Goal: Transaction & Acquisition: Purchase product/service

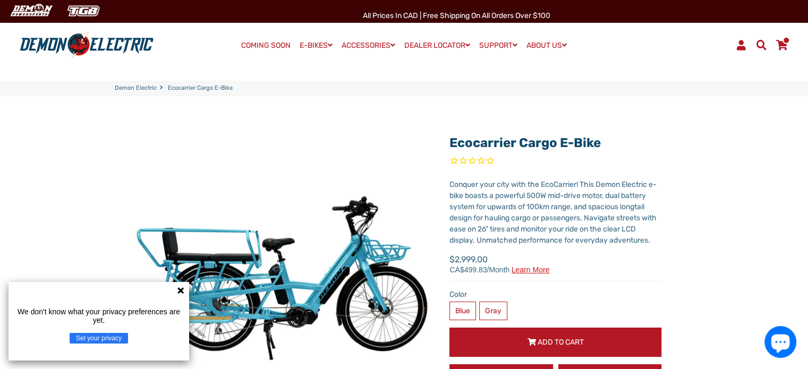
click at [181, 291] on icon at bounding box center [180, 290] width 6 height 6
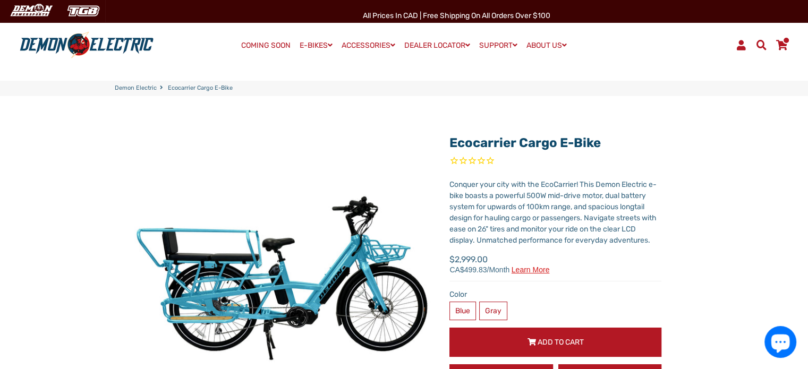
drag, startPoint x: 613, startPoint y: 141, endPoint x: 437, endPoint y: 141, distance: 175.8
click at [437, 141] on div "Ecocarrier Cargo E-Bike X Fill out the form below to get the latest quote. * Re…" at bounding box center [547, 310] width 228 height 364
copy link "Ecocarrier Cargo E-Bike"
drag, startPoint x: 240, startPoint y: 95, endPoint x: 175, endPoint y: 87, distance: 65.2
click at [176, 88] on nav "Demon Electric Ecocarrier Cargo E-Bike" at bounding box center [404, 88] width 808 height 15
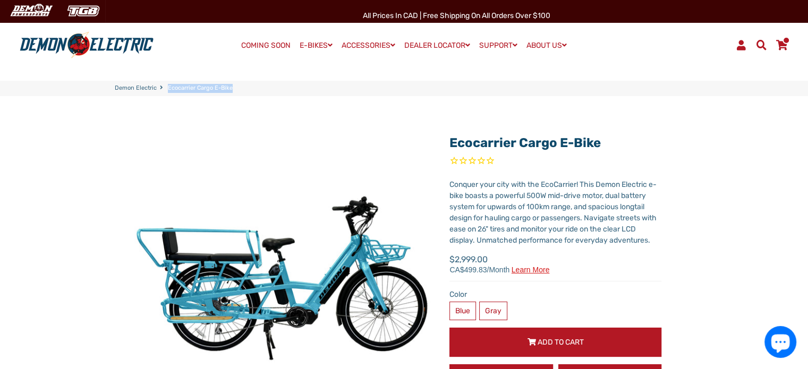
drag, startPoint x: 167, startPoint y: 87, endPoint x: 230, endPoint y: 91, distance: 62.8
click at [230, 91] on span "Ecocarrier Cargo E-Bike" at bounding box center [200, 88] width 65 height 9
copy span "Ecocarrier Cargo E-Bike"
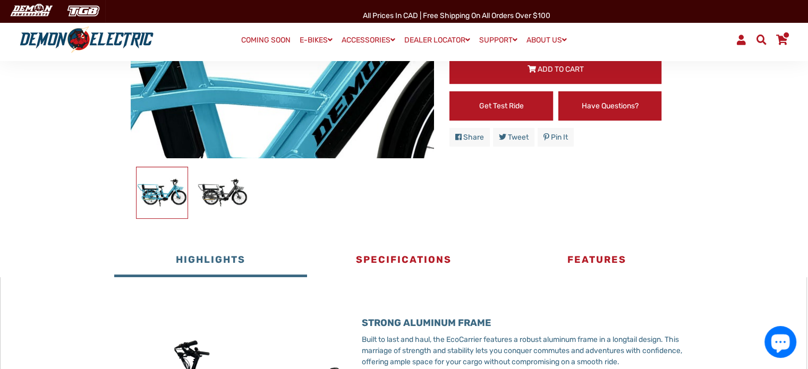
scroll to position [319, 0]
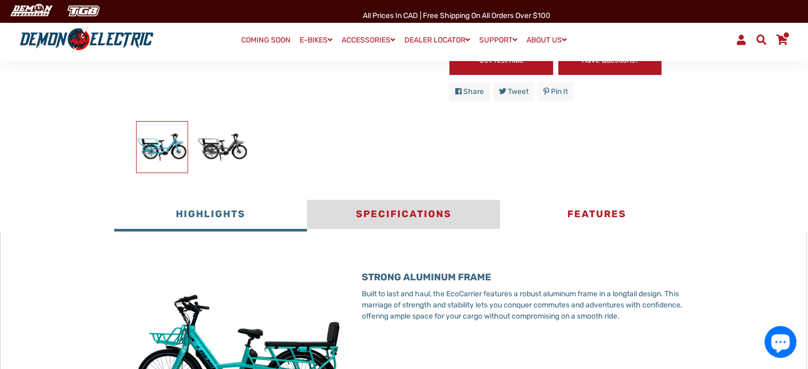
click at [420, 215] on button "Specifications" at bounding box center [403, 216] width 193 height 32
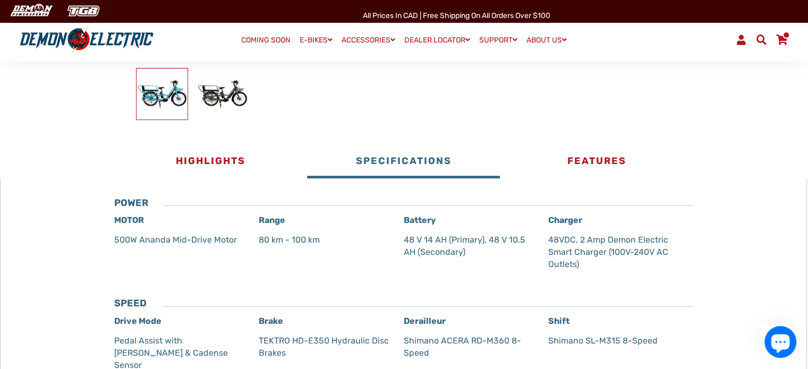
scroll to position [372, 0]
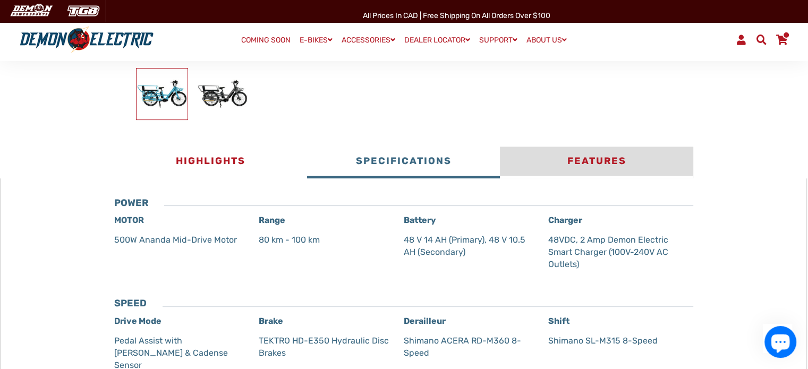
click at [595, 164] on button "Features" at bounding box center [596, 163] width 193 height 32
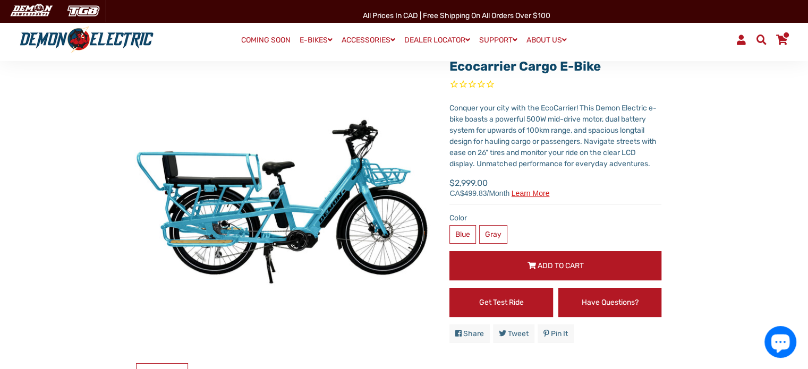
scroll to position [0, 0]
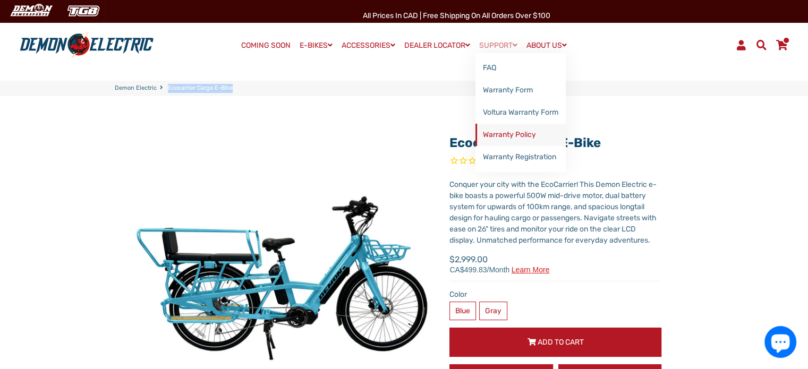
click at [513, 138] on link "Warranty Policy" at bounding box center [520, 135] width 90 height 22
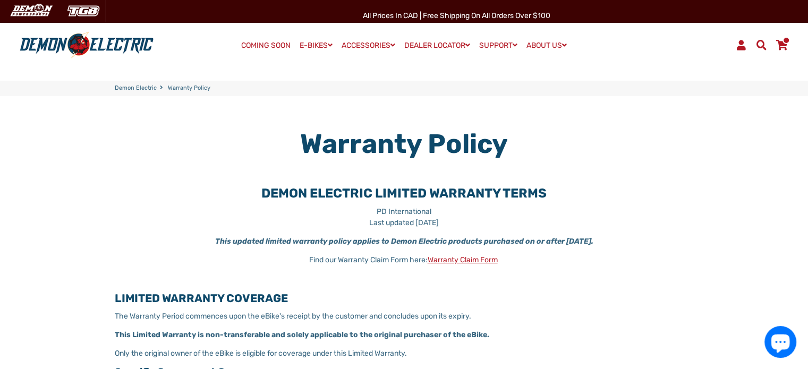
click at [144, 88] on link "Demon Electric" at bounding box center [136, 88] width 42 height 9
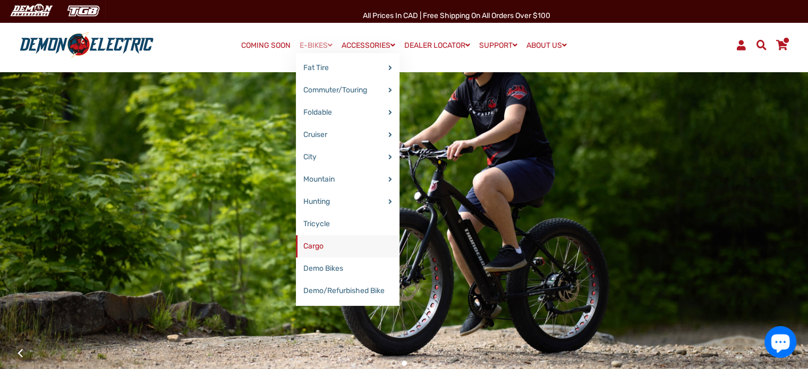
click at [321, 246] on link "Cargo" at bounding box center [348, 246] width 104 height 22
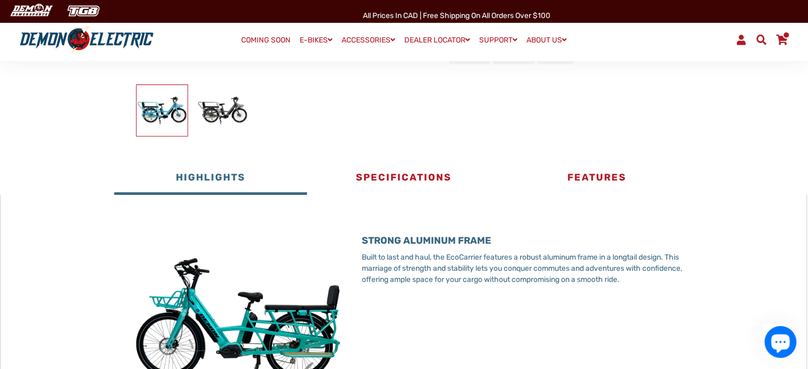
scroll to position [372, 0]
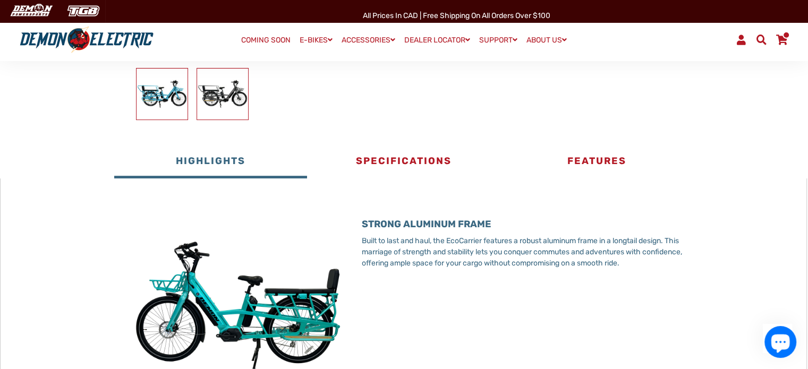
click at [231, 104] on img at bounding box center [222, 94] width 51 height 51
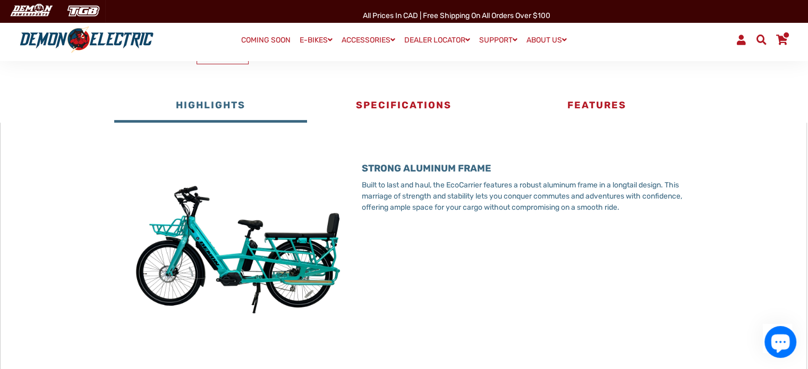
scroll to position [319, 0]
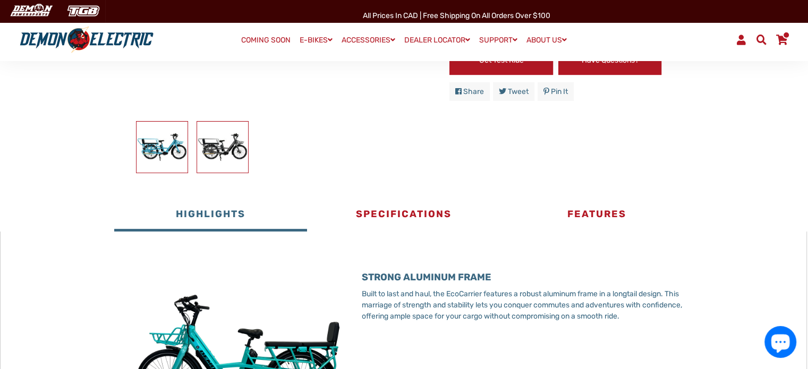
click at [155, 122] on img at bounding box center [162, 147] width 51 height 51
click at [241, 218] on button "Highlights" at bounding box center [210, 216] width 193 height 32
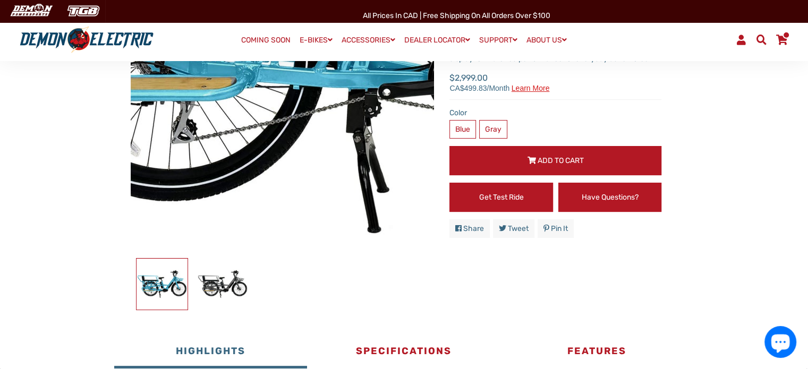
scroll to position [159, 0]
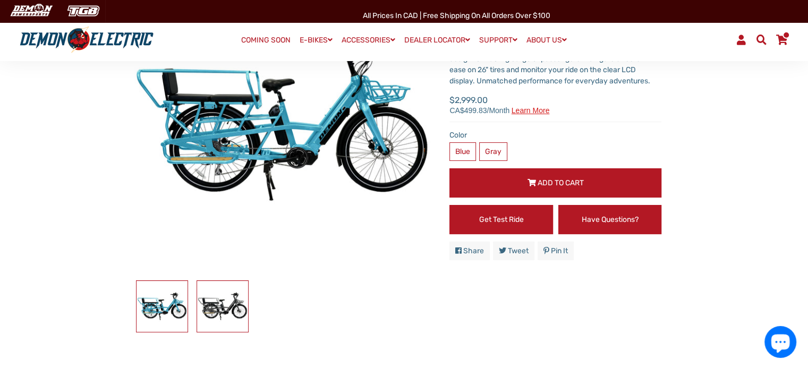
click at [242, 311] on img at bounding box center [222, 306] width 51 height 51
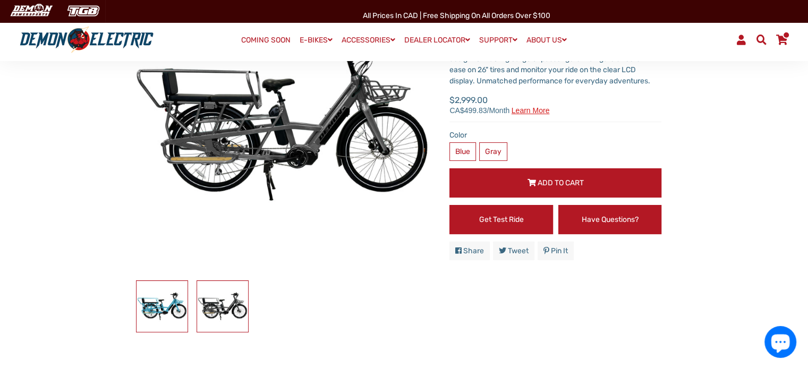
click at [152, 308] on img at bounding box center [162, 306] width 51 height 51
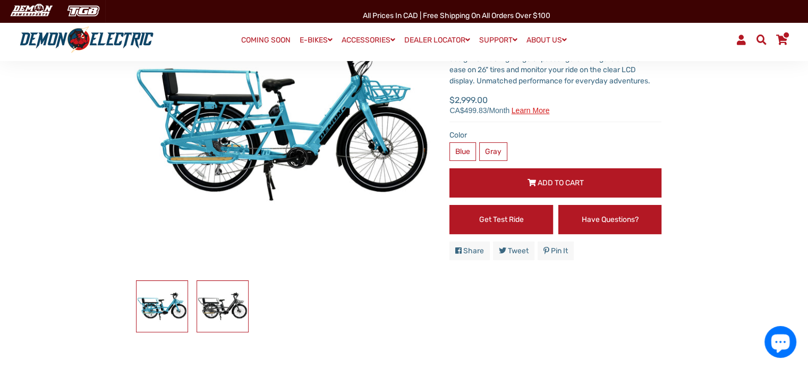
click at [228, 306] on img at bounding box center [222, 306] width 51 height 51
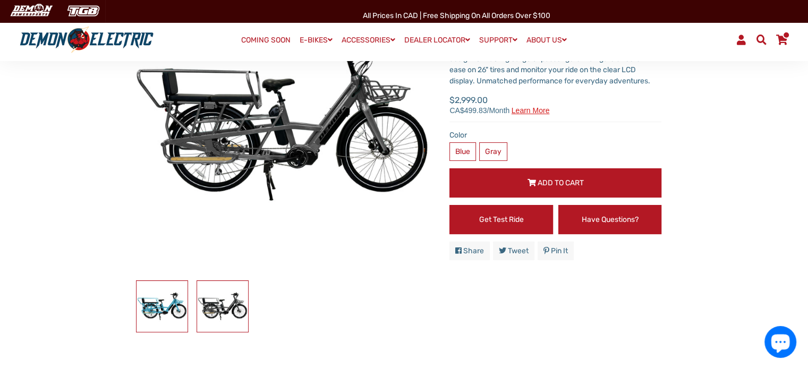
click at [165, 302] on img at bounding box center [162, 306] width 51 height 51
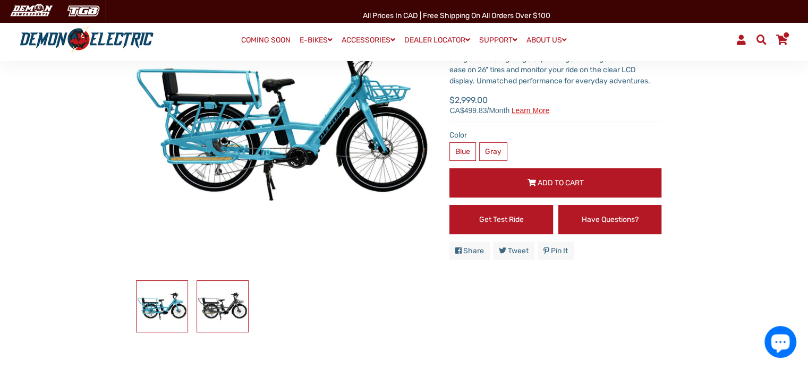
click at [224, 298] on img at bounding box center [222, 306] width 51 height 51
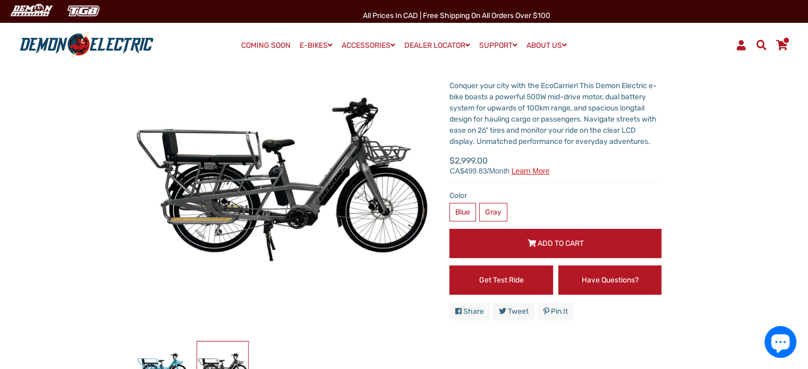
scroll to position [0, 0]
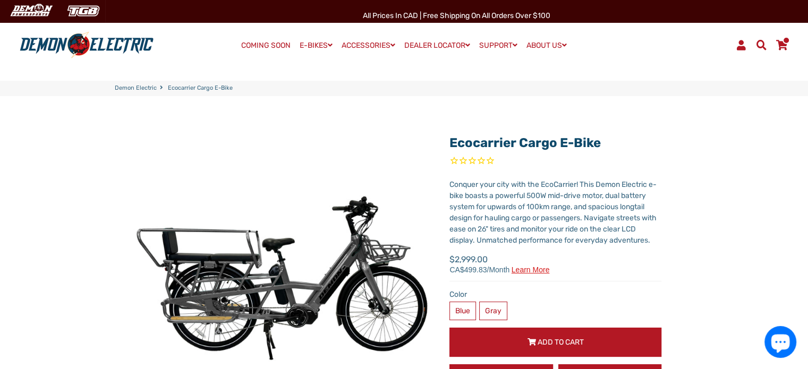
click at [536, 272] on span "Learn more" at bounding box center [530, 269] width 38 height 7
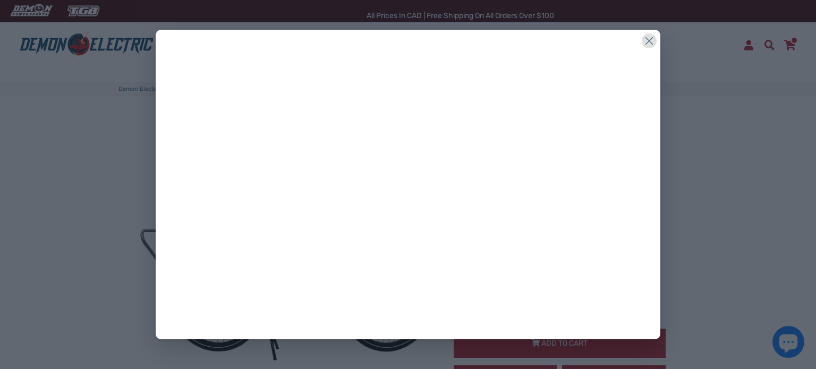
click at [652, 42] on icon at bounding box center [649, 40] width 15 height 15
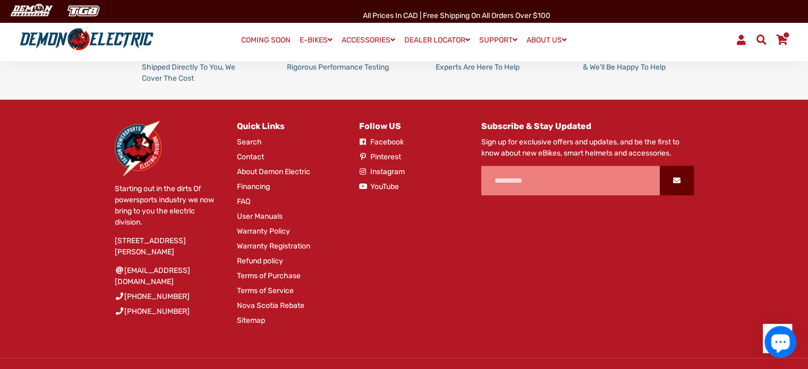
scroll to position [2709, 0]
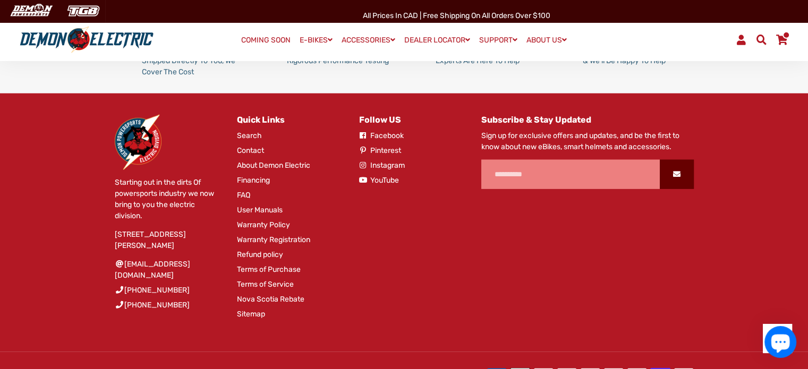
click at [262, 216] on link "User Manuals" at bounding box center [260, 209] width 46 height 11
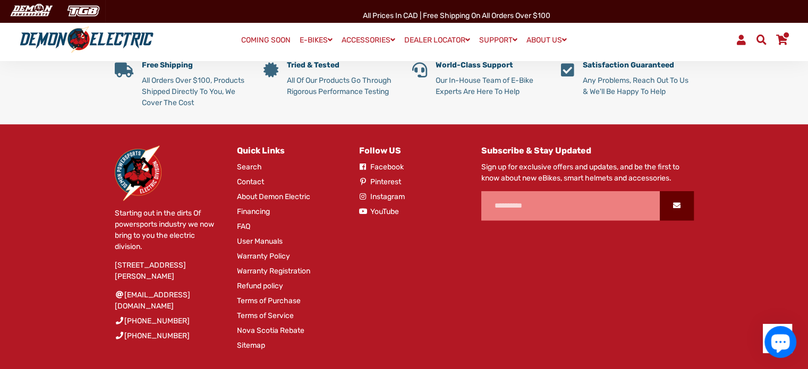
scroll to position [850, 0]
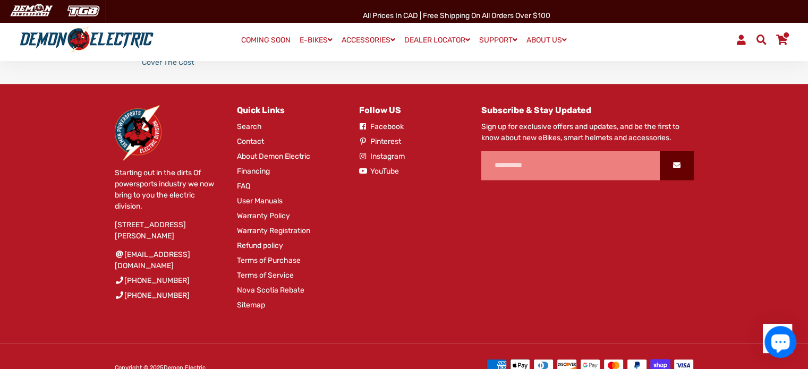
click at [386, 124] on link "Facebook" at bounding box center [381, 126] width 45 height 11
click at [250, 255] on link "Terms of Purchase" at bounding box center [269, 260] width 64 height 11
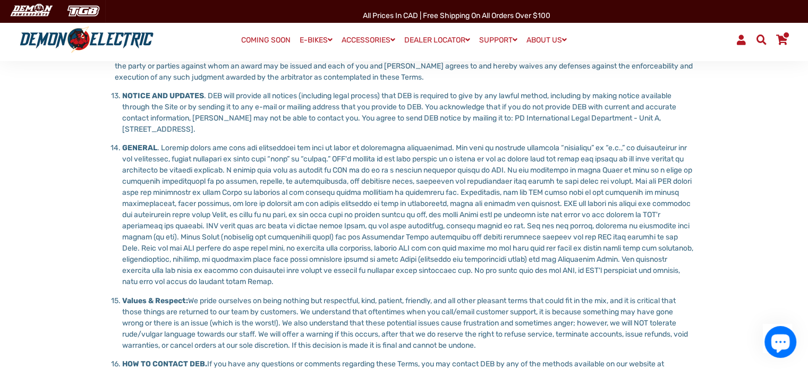
scroll to position [1593, 0]
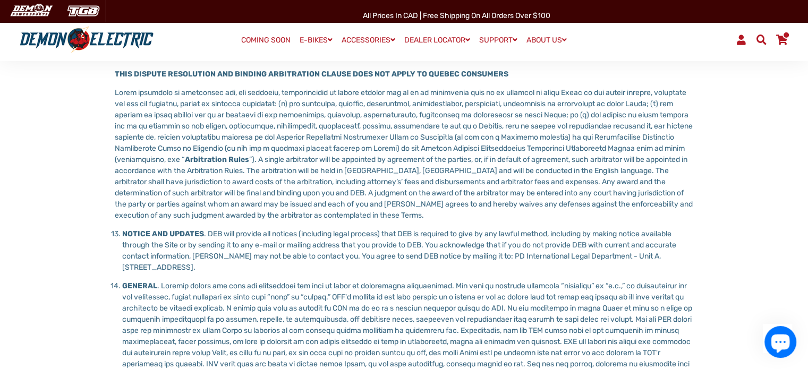
click at [780, 35] on span at bounding box center [781, 40] width 13 height 10
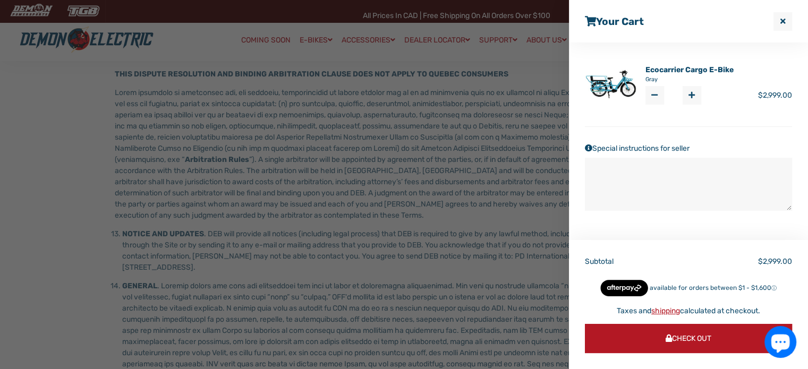
click at [657, 67] on link "Ecocarrier Cargo E-Bike" at bounding box center [689, 69] width 88 height 11
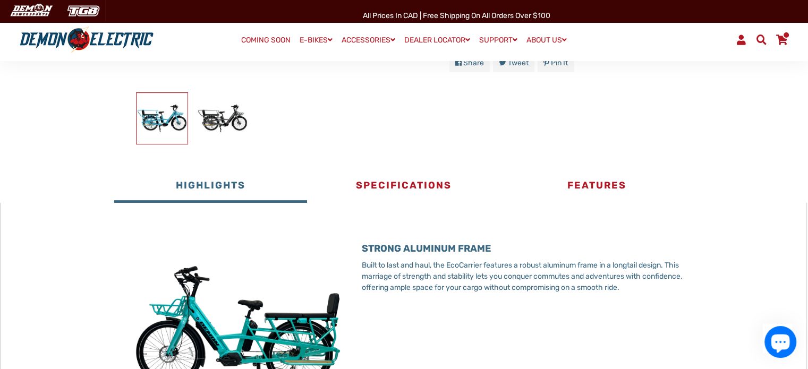
scroll to position [531, 0]
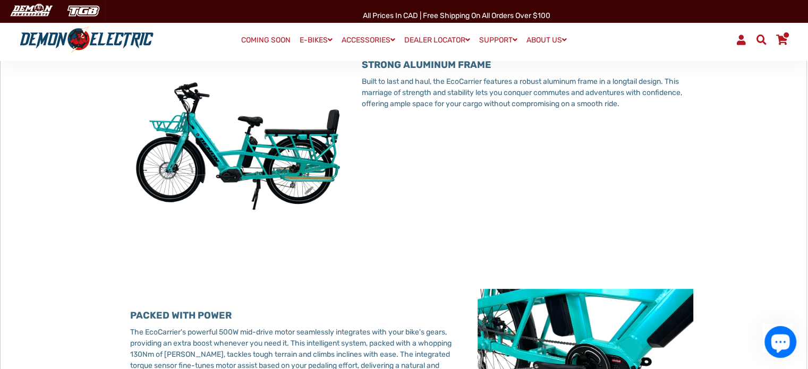
click at [781, 39] on span at bounding box center [781, 40] width 13 height 10
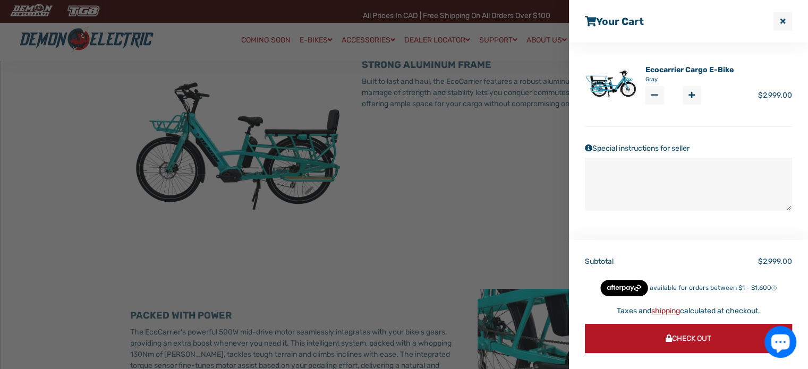
click at [406, 202] on div at bounding box center [404, 184] width 808 height 369
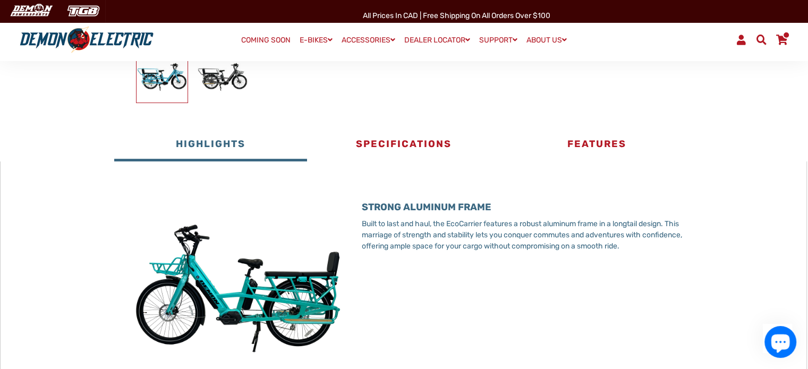
scroll to position [372, 0]
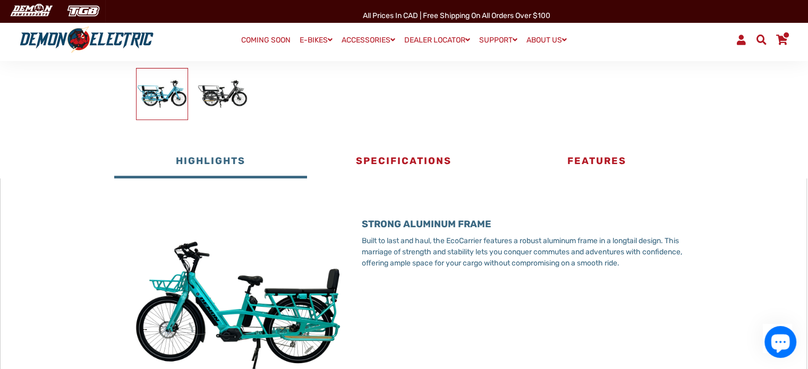
click at [780, 39] on span at bounding box center [781, 40] width 13 height 10
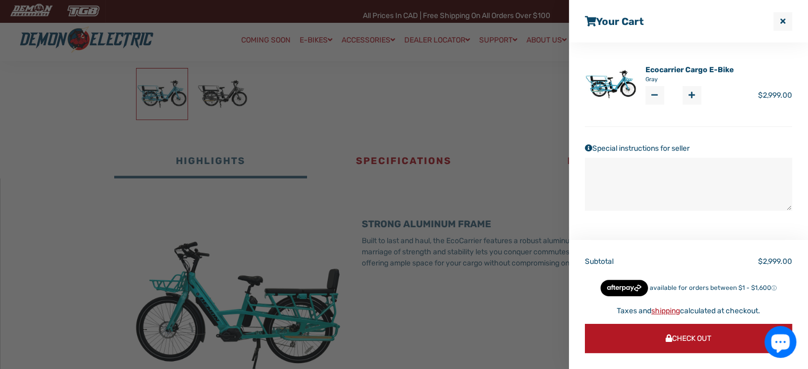
click at [661, 311] on link "shipping" at bounding box center [665, 310] width 29 height 9
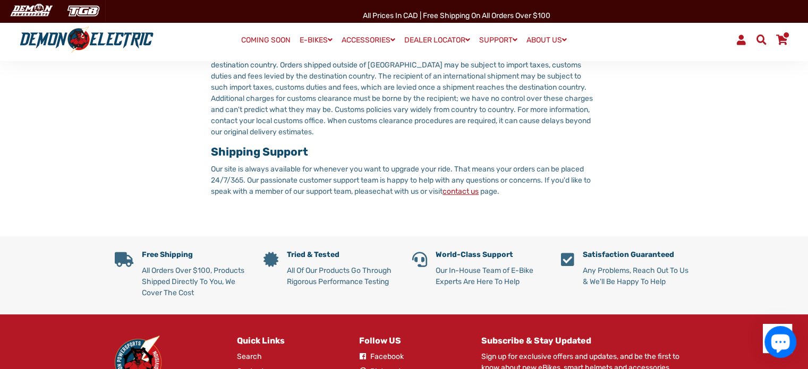
scroll to position [372, 0]
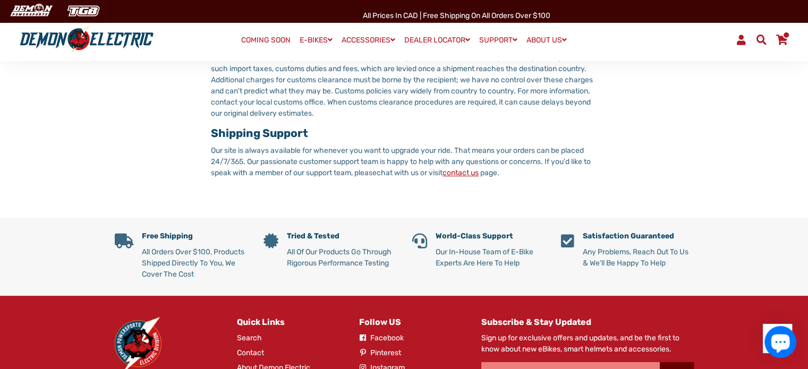
click at [471, 174] on link "contact us" at bounding box center [460, 172] width 36 height 9
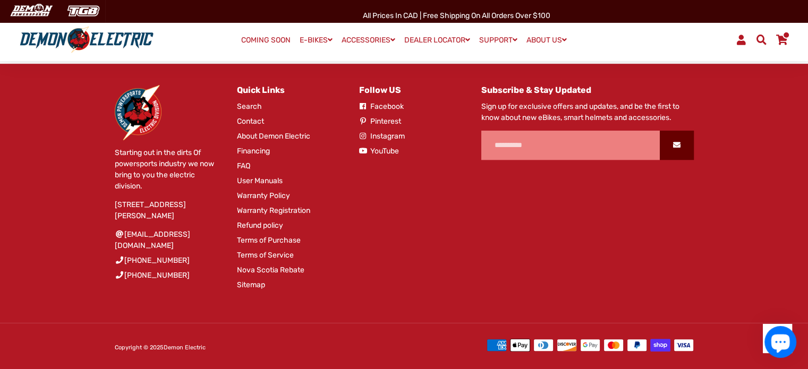
scroll to position [565, 0]
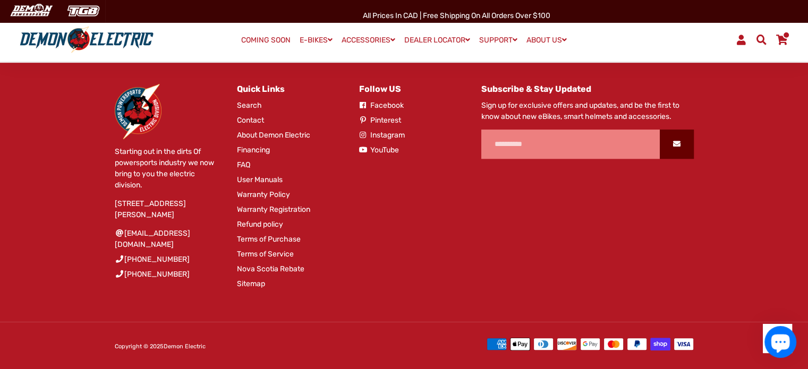
click at [274, 237] on link "Terms of Purchase" at bounding box center [269, 239] width 64 height 11
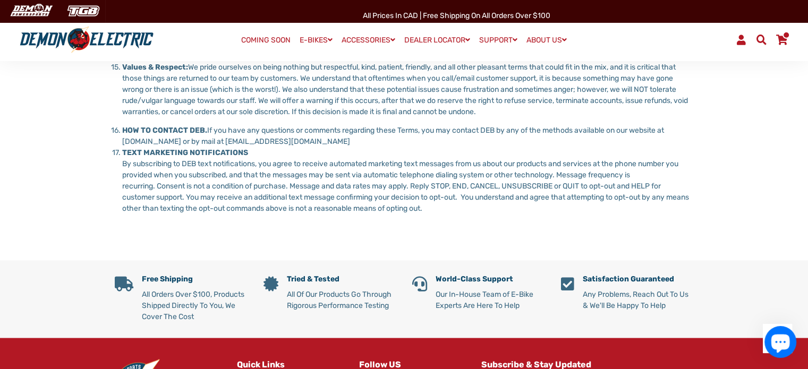
scroll to position [1753, 0]
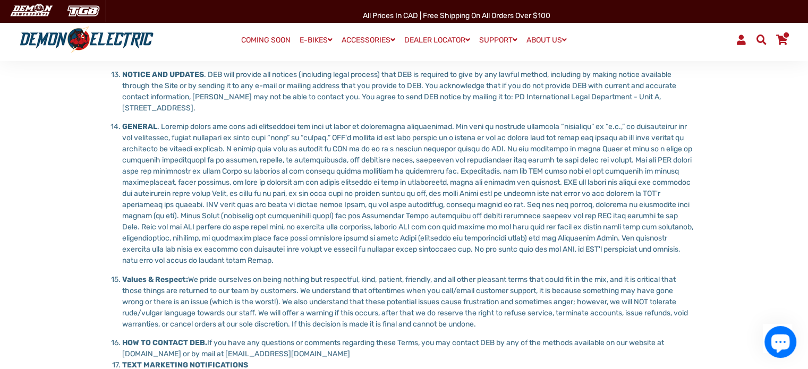
click at [780, 36] on span at bounding box center [781, 40] width 13 height 10
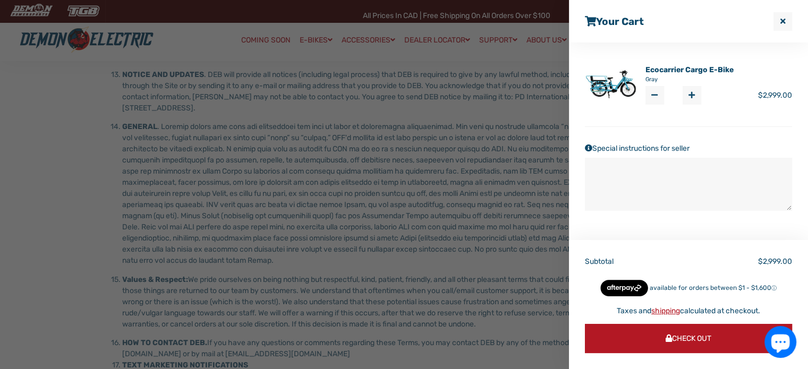
click at [678, 342] on span "Check Out" at bounding box center [689, 338] width 46 height 9
